Goal: Obtain resource: Download file/media

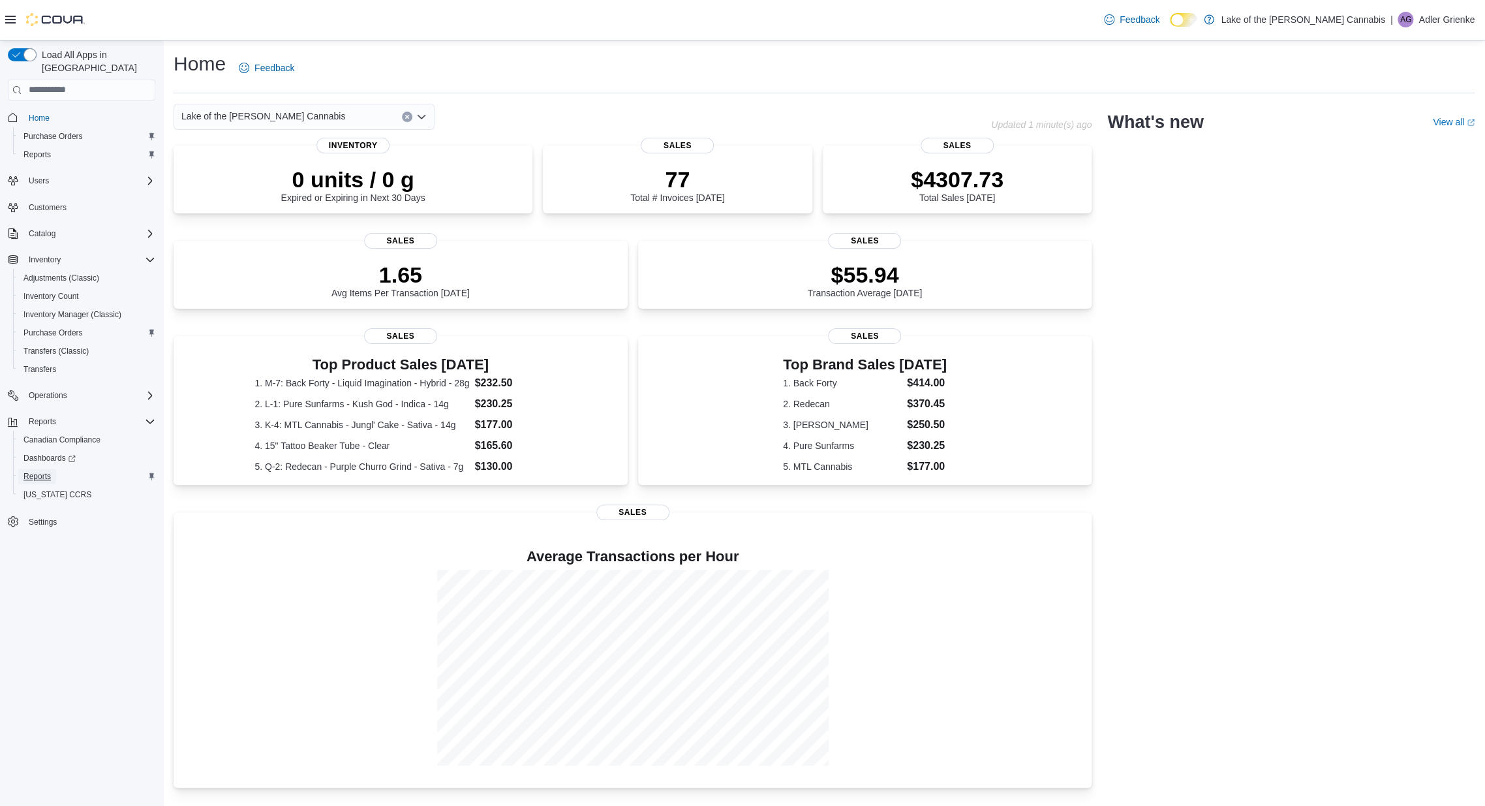
click at [42, 471] on span "Reports" at bounding box center [36, 476] width 27 height 10
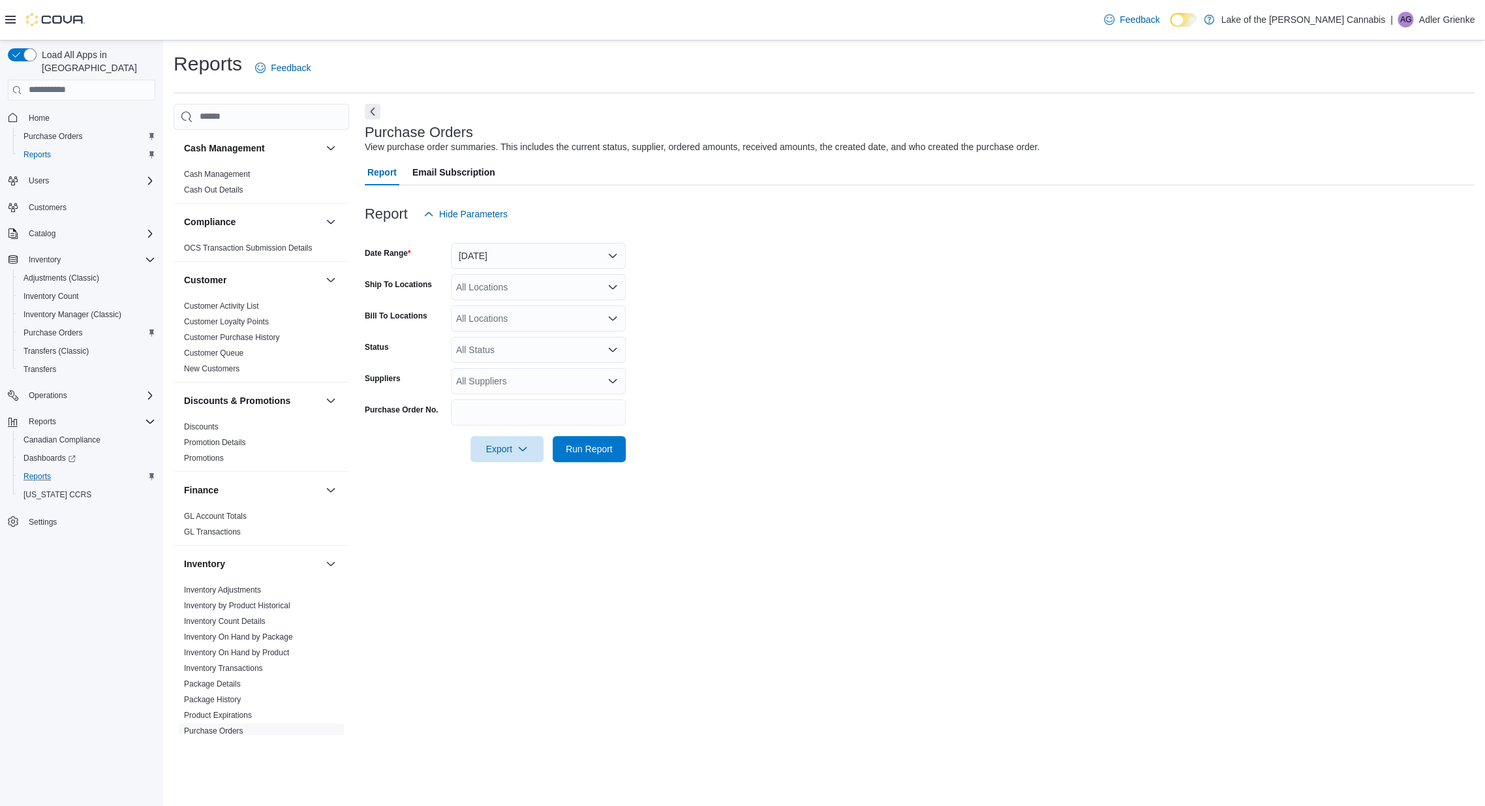
click at [505, 375] on div "All Suppliers" at bounding box center [538, 381] width 175 height 26
click at [511, 499] on span "OCS" at bounding box center [538, 497] width 159 height 13
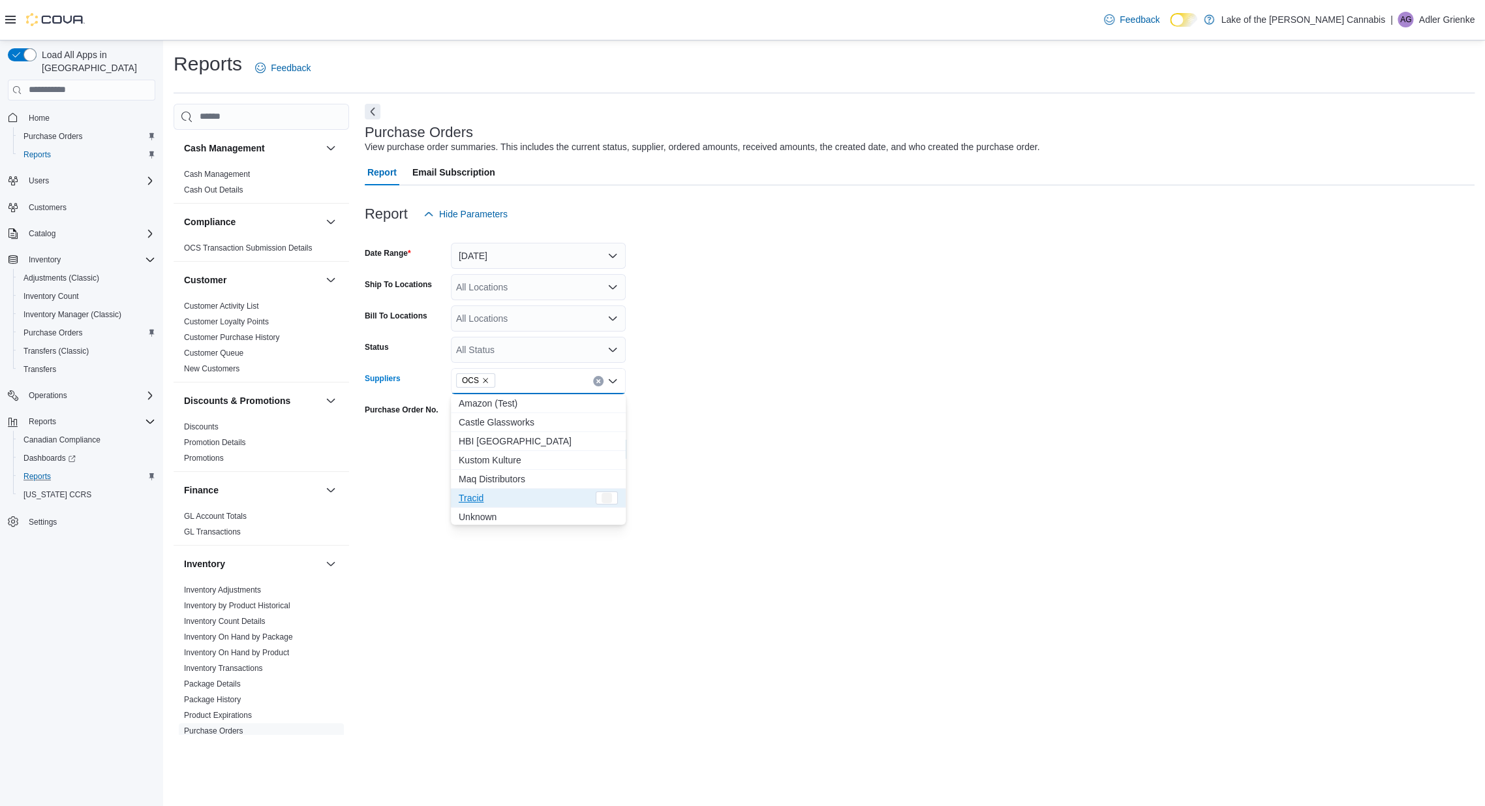
click at [781, 433] on div at bounding box center [919, 430] width 1109 height 10
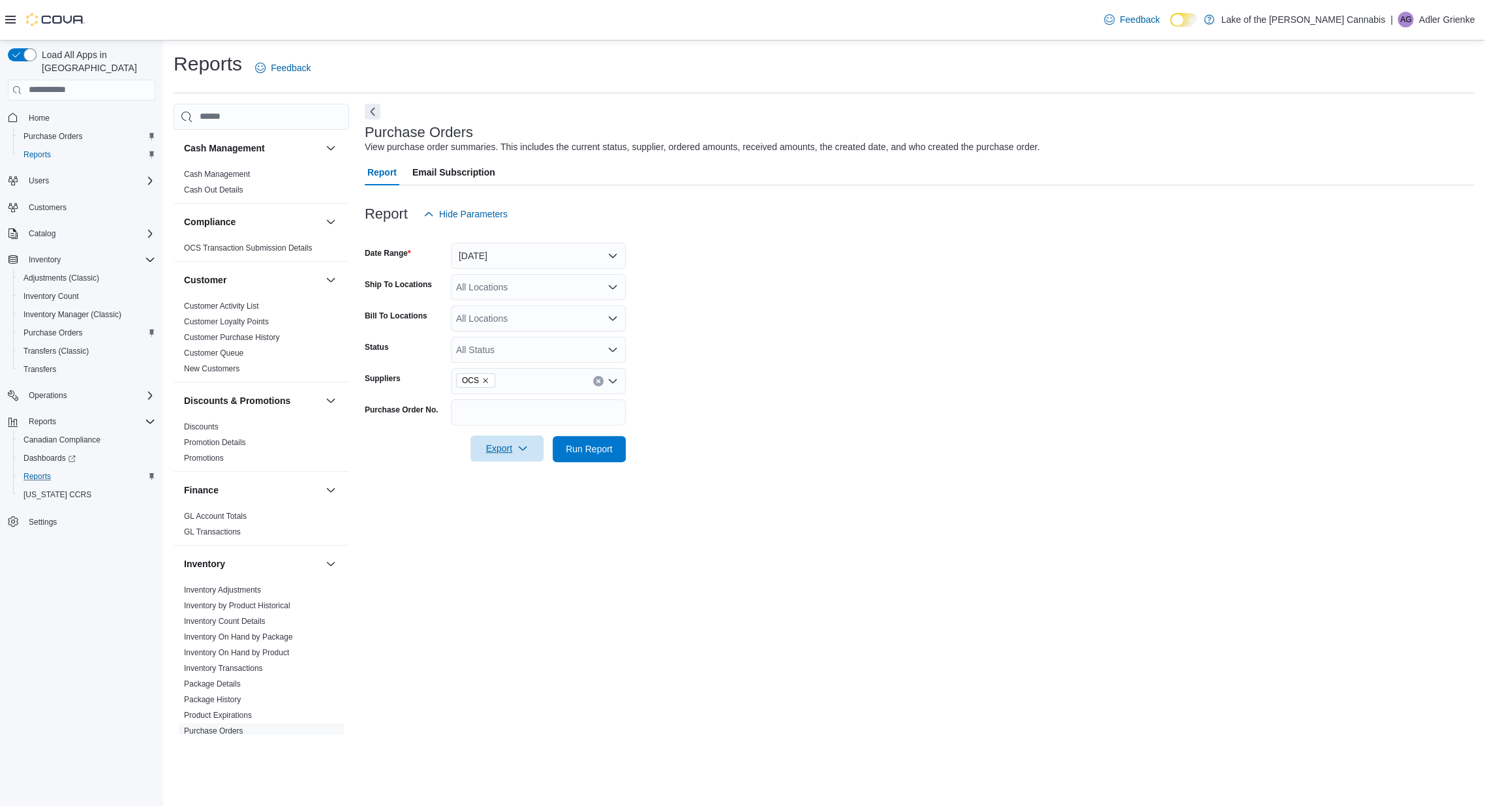
click at [512, 446] on span "Export" at bounding box center [506, 448] width 57 height 26
click at [531, 475] on span "Export to Excel" at bounding box center [508, 475] width 59 height 10
click at [627, 545] on div "Purchase Orders View purchase order summaries. This includes the current status…" at bounding box center [919, 419] width 1109 height 630
click at [584, 252] on button "[DATE]" at bounding box center [538, 256] width 175 height 26
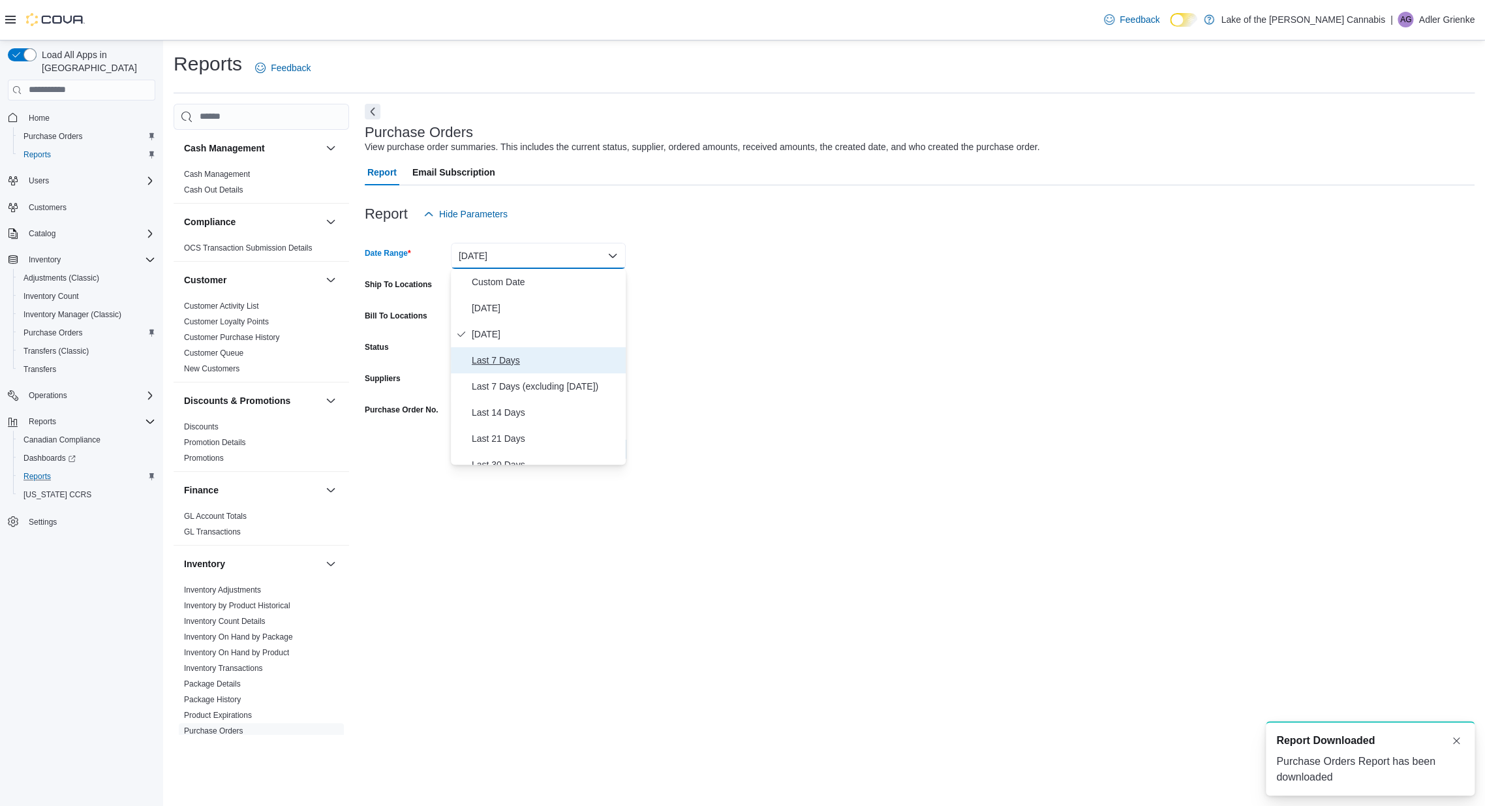
click at [498, 365] on span "Last 7 Days" at bounding box center [546, 360] width 149 height 16
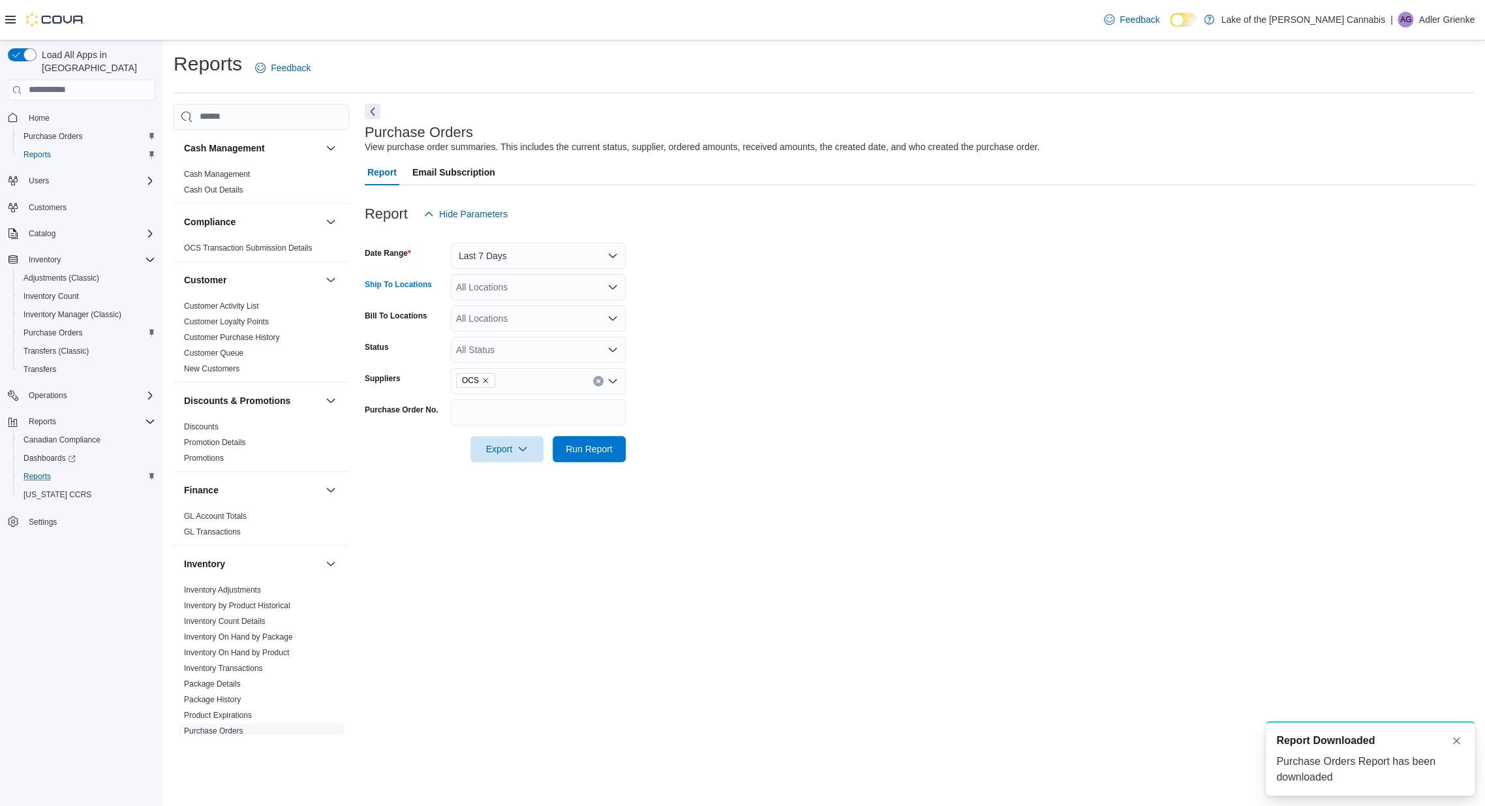
click at [543, 288] on div "All Locations" at bounding box center [538, 287] width 175 height 26
click at [516, 330] on span "[STREET_ADDRESS]" at bounding box center [524, 328] width 90 height 13
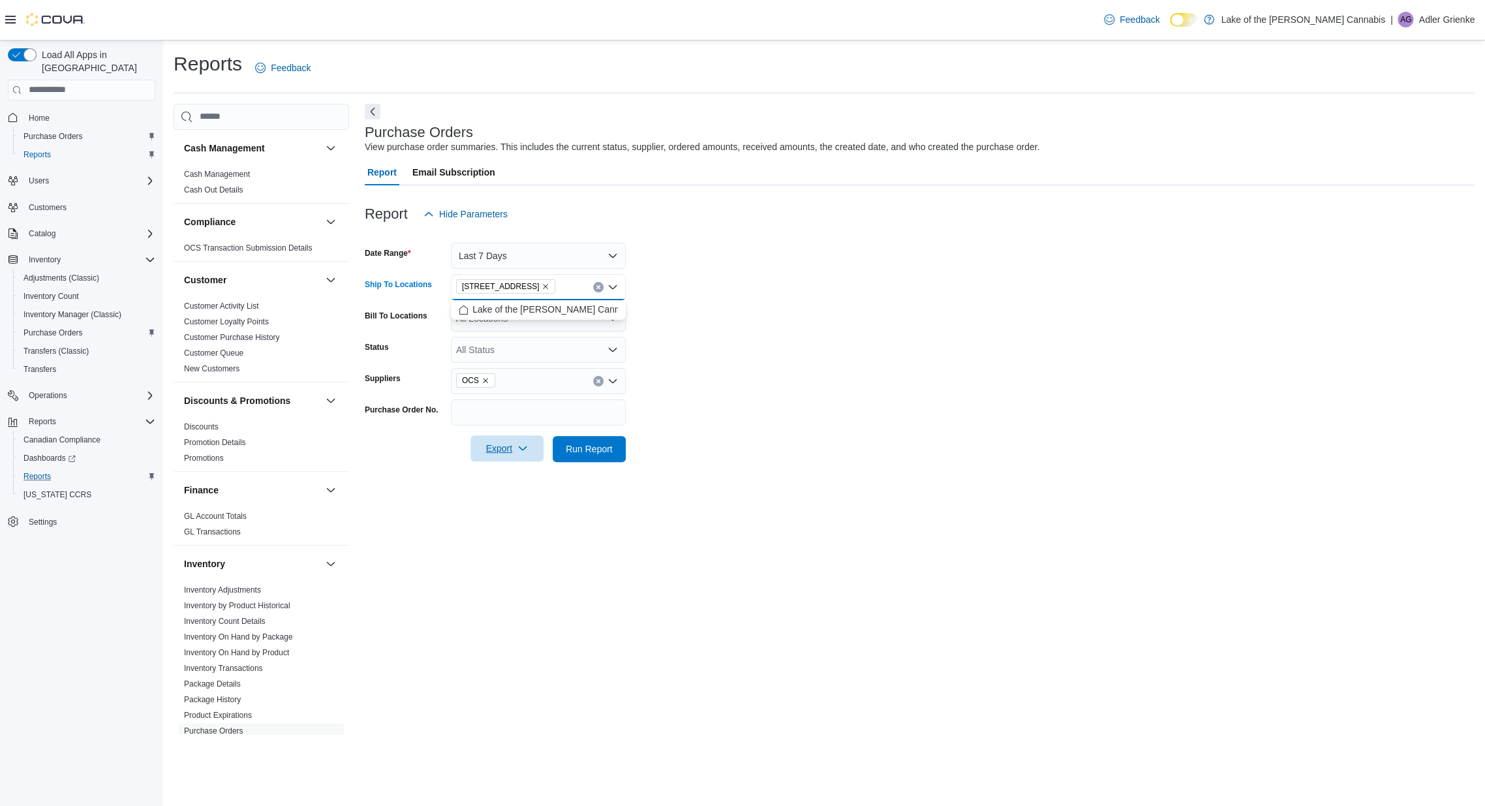
click at [508, 451] on span "Export" at bounding box center [506, 448] width 57 height 26
click at [502, 470] on span "Export to Excel" at bounding box center [508, 475] width 59 height 10
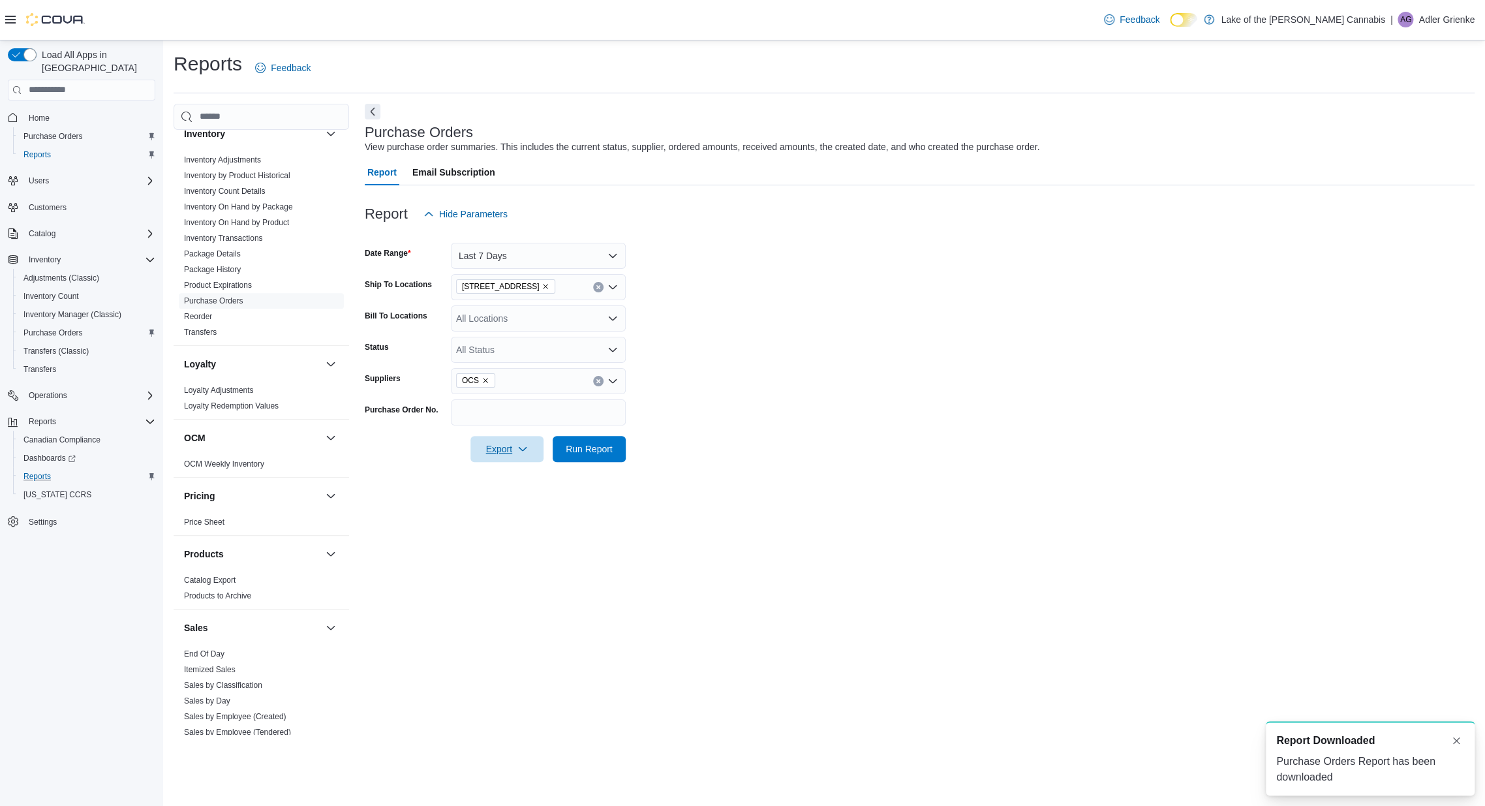
scroll to position [434, 0]
click at [197, 309] on link "Reorder" at bounding box center [198, 311] width 28 height 9
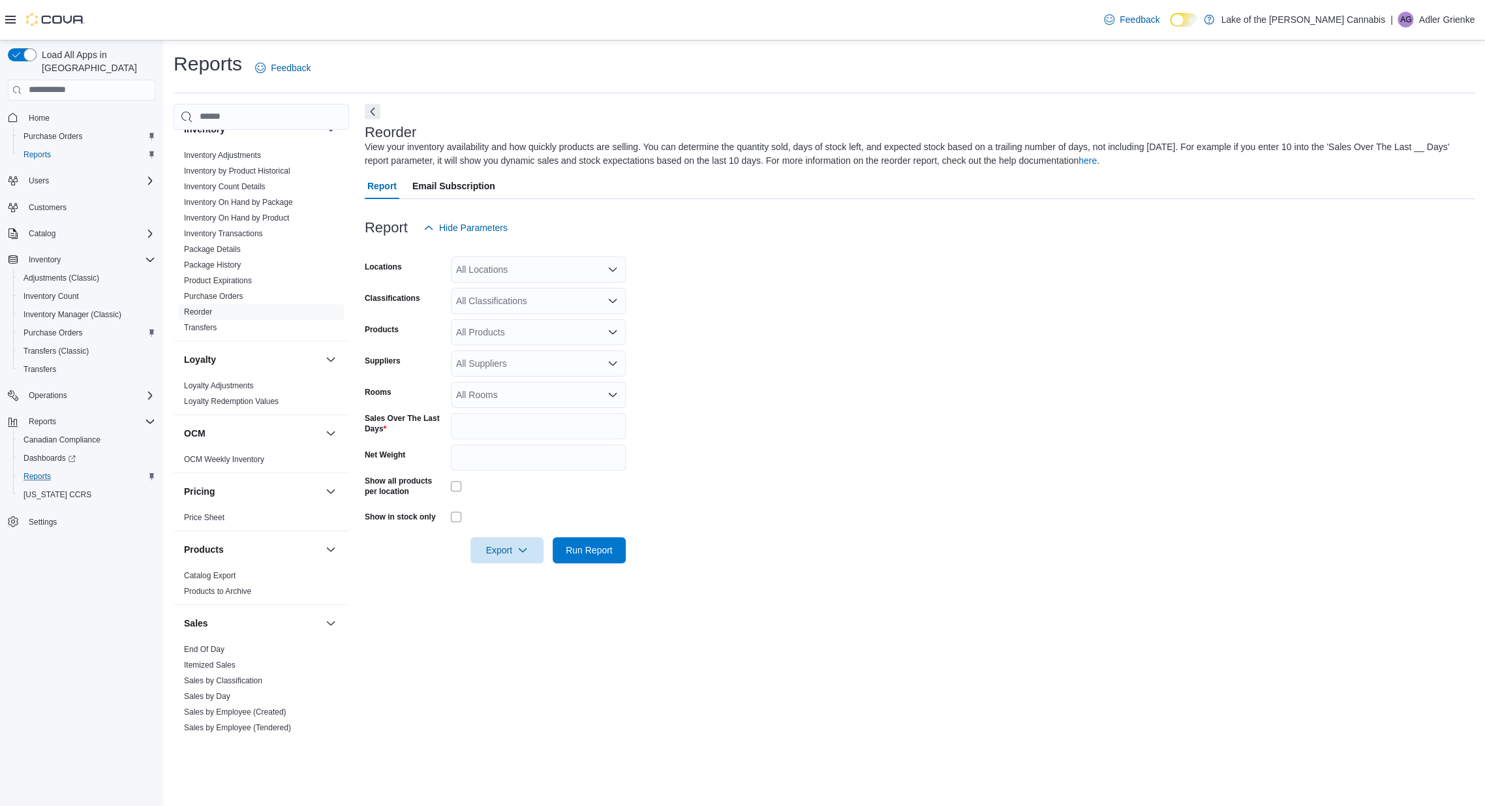
click at [513, 271] on div "All Locations" at bounding box center [538, 269] width 175 height 26
click at [513, 307] on span "[STREET_ADDRESS]" at bounding box center [524, 310] width 90 height 13
click at [521, 360] on div "All Suppliers" at bounding box center [538, 363] width 175 height 26
click at [487, 475] on span "OCS" at bounding box center [538, 480] width 159 height 13
click at [511, 545] on span "Export" at bounding box center [506, 549] width 57 height 26
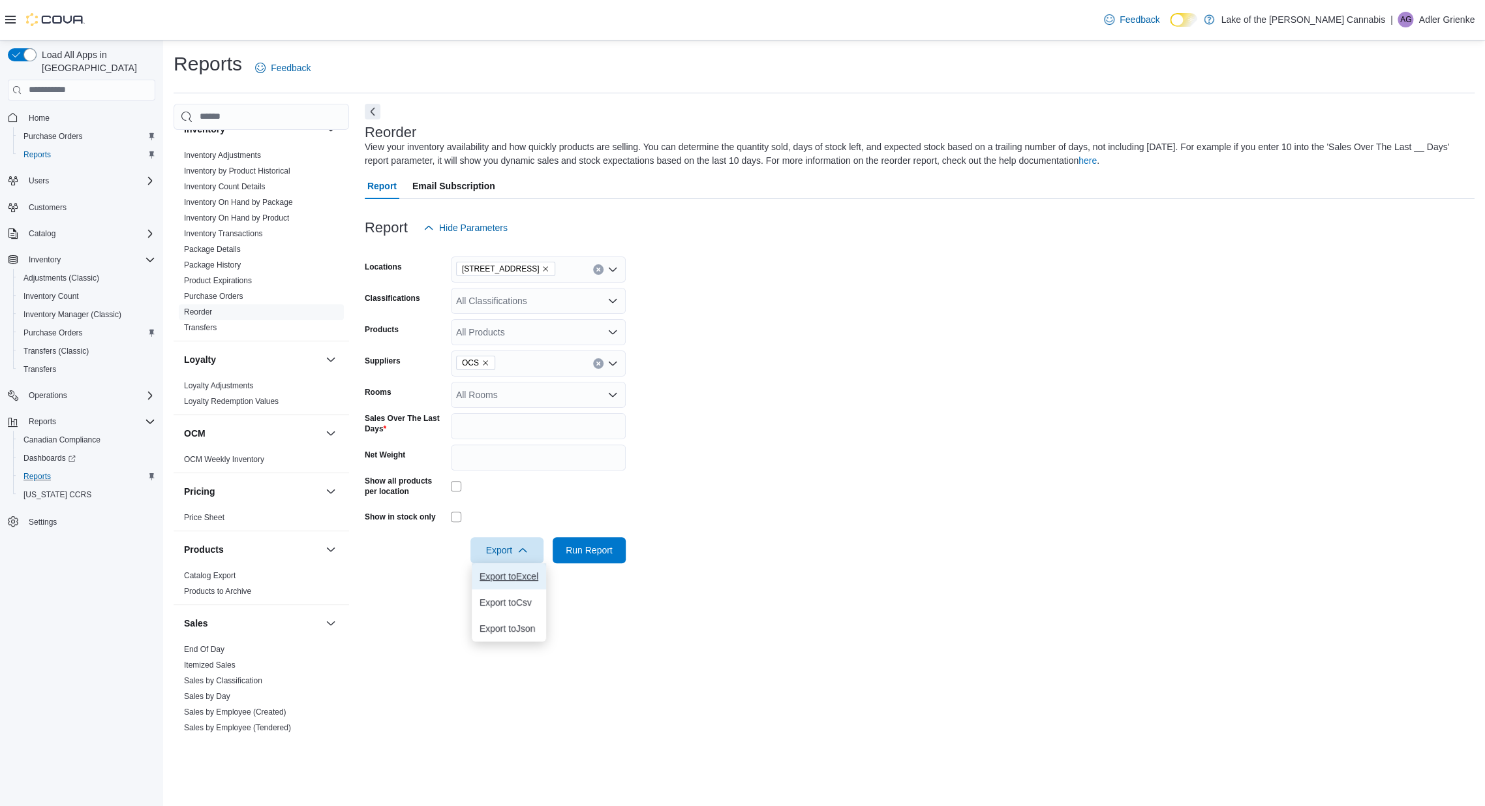
click at [510, 571] on span "Export to Excel" at bounding box center [508, 576] width 59 height 10
